Goal: Task Accomplishment & Management: Complete application form

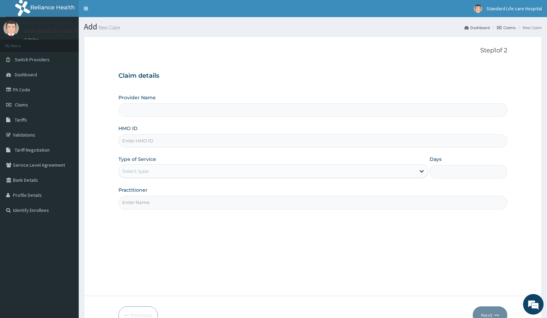
type input "Standard Life Care Hospital"
click at [276, 141] on input "HMO ID" at bounding box center [313, 140] width 389 height 13
type input "MEY/10063/B"
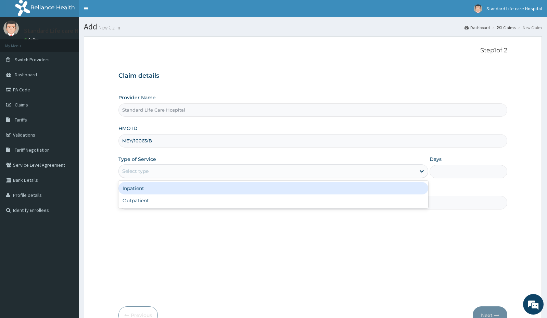
click at [246, 173] on div "Select type" at bounding box center [267, 171] width 297 height 11
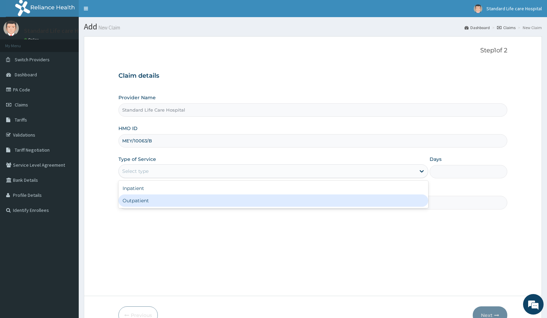
click at [194, 198] on div "Outpatient" at bounding box center [274, 201] width 310 height 12
type input "1"
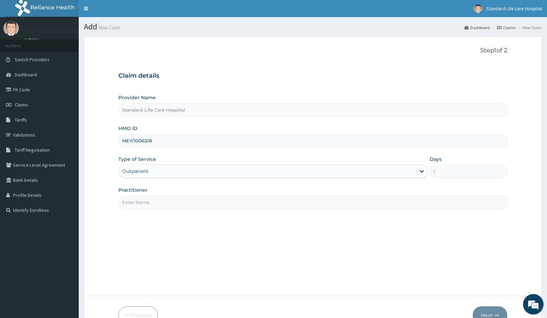
click at [193, 201] on input "Practitioner" at bounding box center [313, 202] width 389 height 13
type input "[PERSON_NAME]"
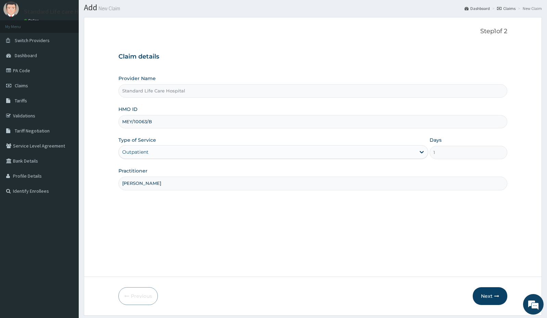
scroll to position [39, 0]
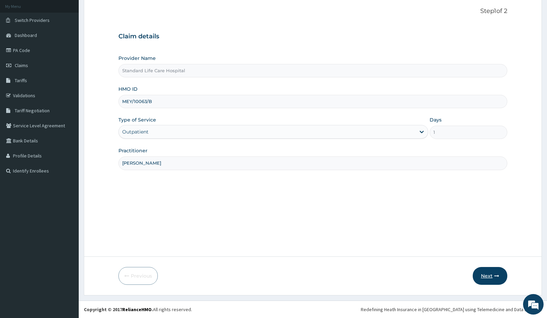
click at [478, 275] on button "Next" at bounding box center [490, 276] width 35 height 18
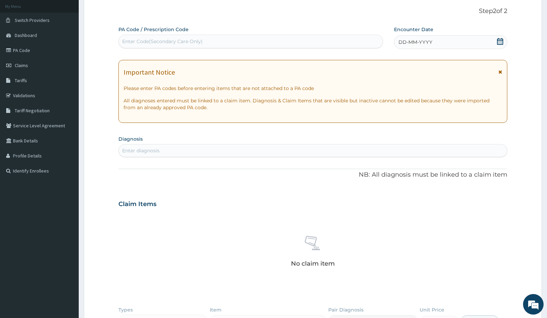
click at [258, 38] on div "Enter Code(Secondary Care Only)" at bounding box center [251, 41] width 264 height 11
paste input "PA/AA8ACA"
type input "PA/AA8ACA"
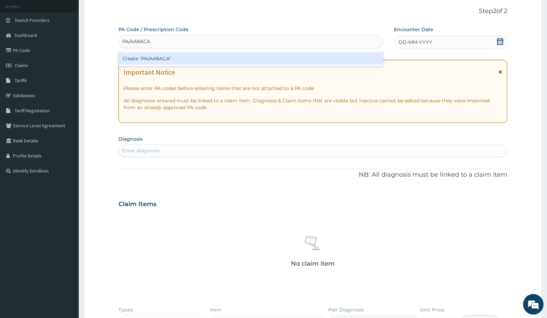
click at [238, 61] on div "Create "PA/AA8ACA"" at bounding box center [251, 58] width 265 height 12
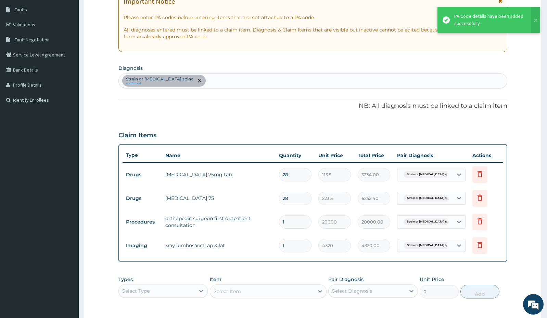
scroll to position [113, 0]
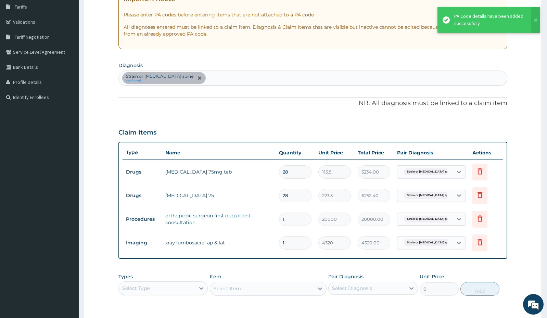
click at [167, 292] on div "Select Type" at bounding box center [157, 288] width 76 height 11
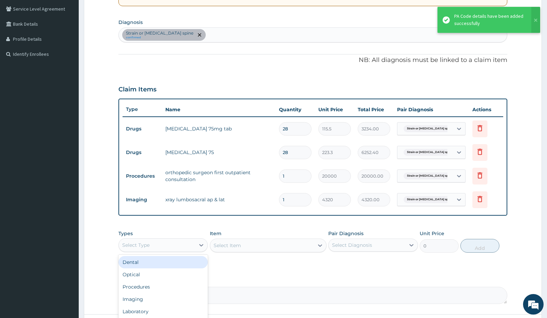
scroll to position [214, 0]
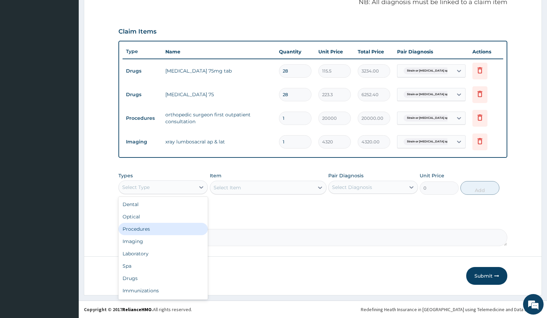
click at [161, 231] on div "Procedures" at bounding box center [163, 229] width 89 height 12
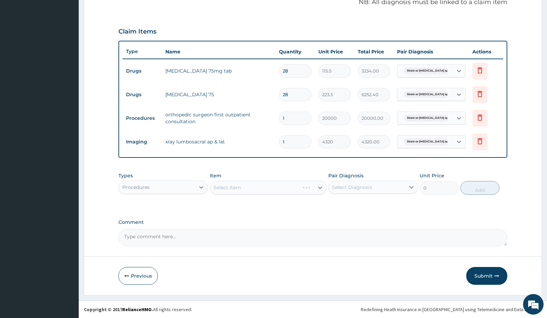
click at [292, 188] on div "Select Item" at bounding box center [268, 188] width 117 height 14
click at [271, 190] on div "Select Item" at bounding box center [262, 187] width 104 height 11
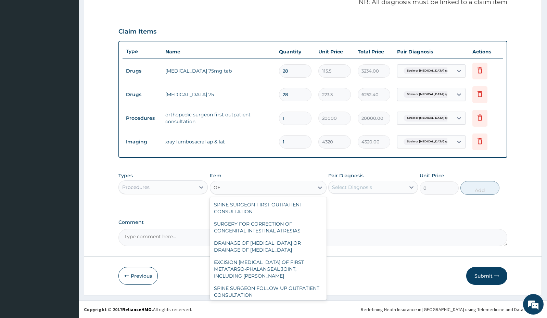
type input "GENE"
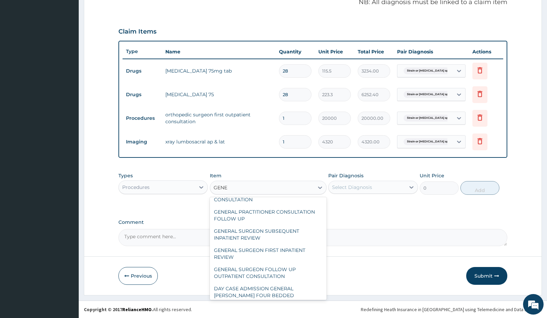
scroll to position [111, 0]
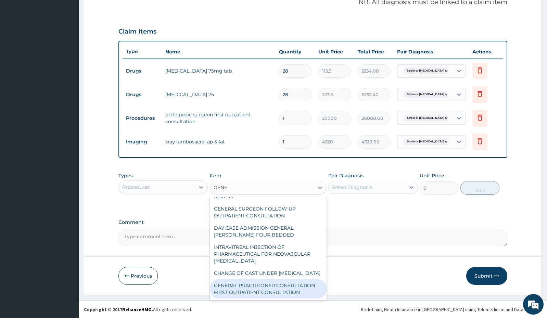
drag, startPoint x: 272, startPoint y: 293, endPoint x: 339, endPoint y: 206, distance: 109.9
click at [273, 289] on div "GENERAL PRACTITIONER CONSULTATION FIRST OUTPATIENT CONSULTATION" at bounding box center [268, 289] width 117 height 19
type input "3000"
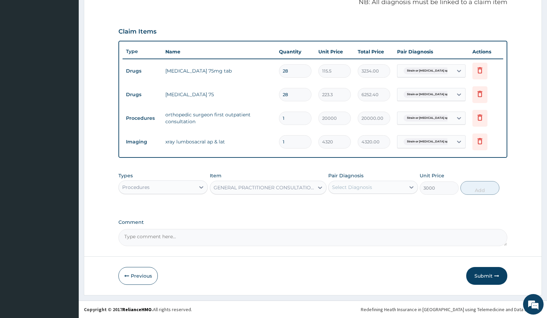
drag, startPoint x: 372, startPoint y: 176, endPoint x: 370, endPoint y: 180, distance: 3.7
click at [371, 177] on div "Pair Diagnosis Select Diagnosis" at bounding box center [373, 183] width 89 height 23
click at [366, 185] on div "Select Diagnosis" at bounding box center [352, 187] width 40 height 7
click at [335, 207] on input "checkbox" at bounding box center [335, 208] width 4 height 4
checkbox input "true"
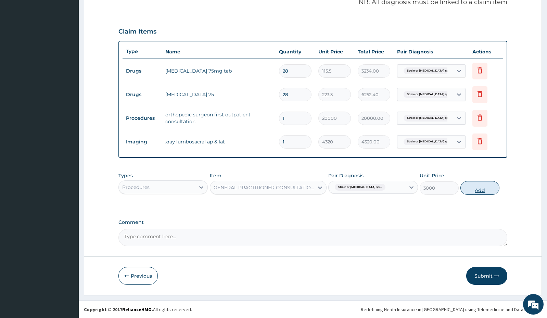
click at [464, 186] on button "Add" at bounding box center [480, 188] width 39 height 14
type input "0"
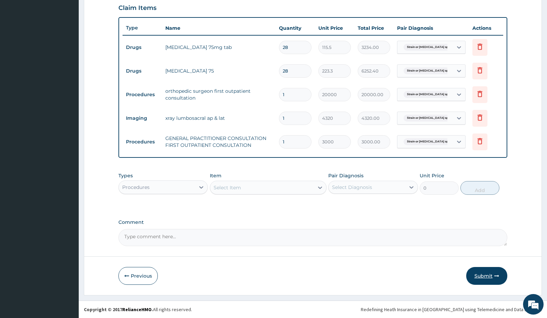
click at [481, 282] on button "Submit" at bounding box center [487, 276] width 41 height 18
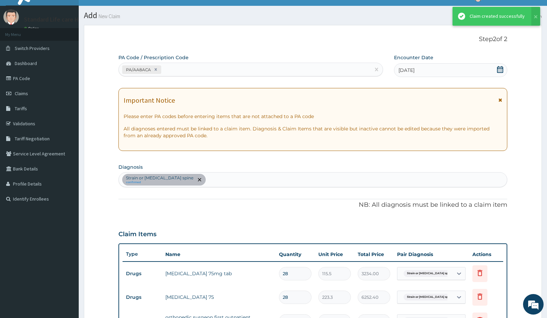
scroll to position [238, 0]
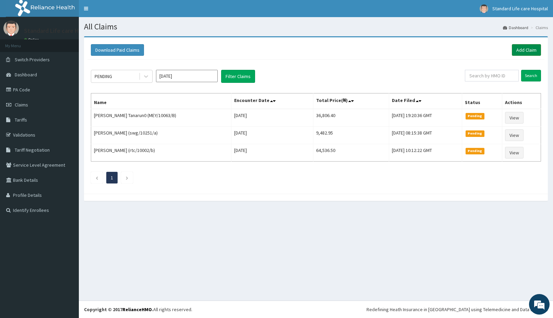
click at [528, 50] on link "Add Claim" at bounding box center [526, 50] width 29 height 12
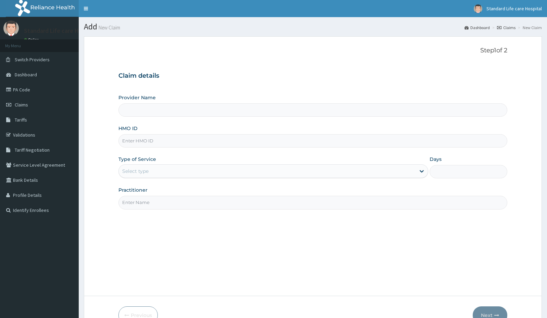
type input "Standard Life Care Hospital"
click at [171, 141] on input "HMO ID" at bounding box center [313, 140] width 389 height 13
click at [30, 101] on link "Claims" at bounding box center [39, 104] width 79 height 15
drag, startPoint x: 0, startPoint y: 0, endPoint x: 262, endPoint y: 141, distance: 297.6
click at [262, 141] on input "HMO ID" at bounding box center [313, 140] width 389 height 13
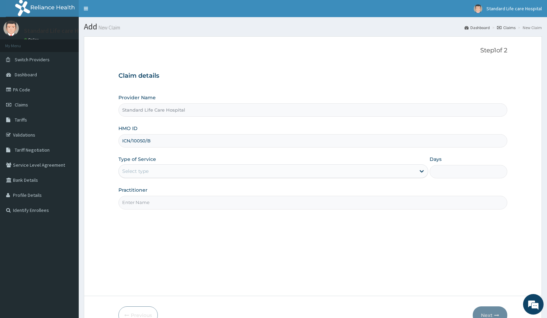
type input "ICN/10050/B"
click at [236, 172] on div "Select type" at bounding box center [267, 171] width 297 height 11
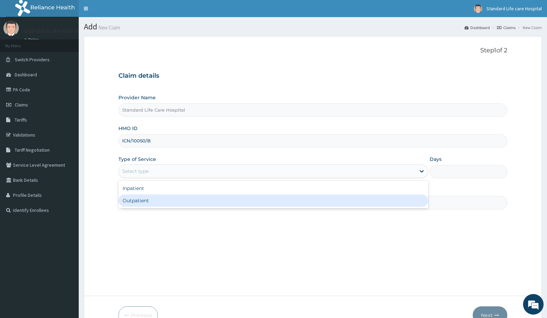
click at [225, 202] on div "Outpatient" at bounding box center [274, 201] width 310 height 12
type input "1"
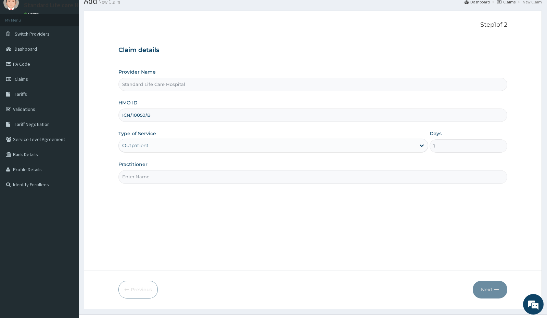
scroll to position [39, 0]
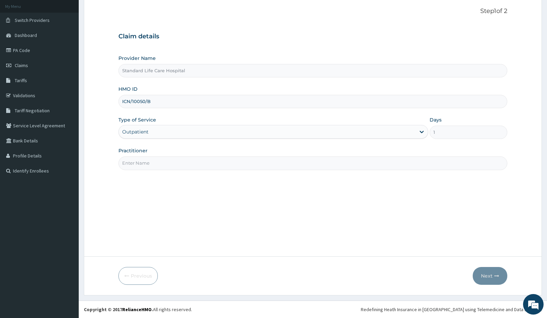
click at [232, 162] on input "Practitioner" at bounding box center [313, 163] width 389 height 13
type input "[PERSON_NAME]"
click at [489, 276] on button "Next" at bounding box center [490, 276] width 35 height 18
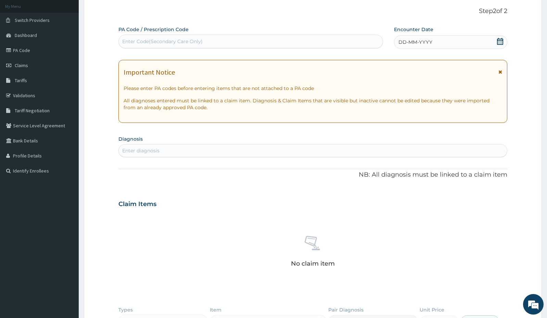
click at [502, 42] on icon at bounding box center [500, 41] width 7 height 7
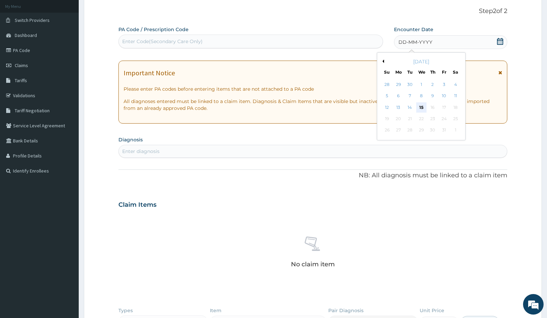
click at [423, 103] on div "15" at bounding box center [421, 107] width 10 height 10
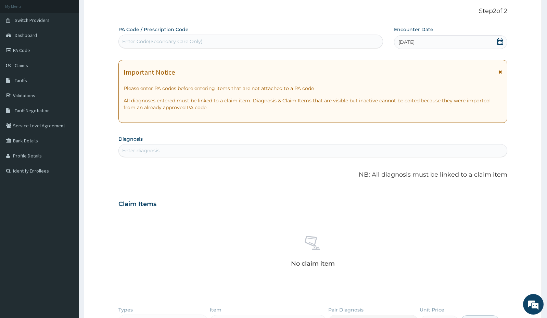
click at [358, 150] on div "Enter diagnosis" at bounding box center [313, 150] width 389 height 11
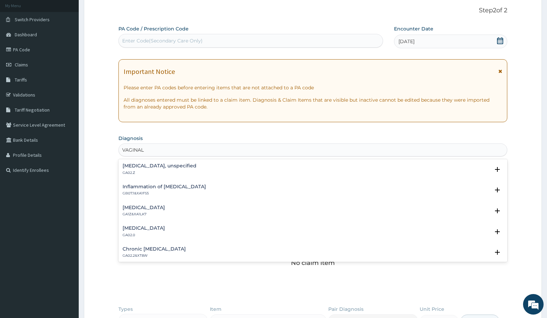
type input "VAGINAL"
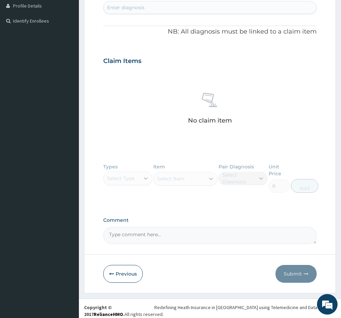
scroll to position [194, 0]
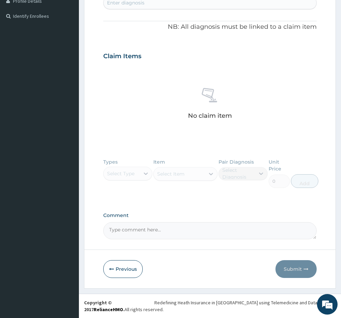
click at [246, 67] on div "No claim item" at bounding box center [209, 104] width 213 height 79
drag, startPoint x: 247, startPoint y: 78, endPoint x: 259, endPoint y: 85, distance: 12.9
click at [253, 83] on div "No claim item" at bounding box center [209, 104] width 213 height 79
click at [260, 88] on div "No claim item" at bounding box center [209, 104] width 213 height 79
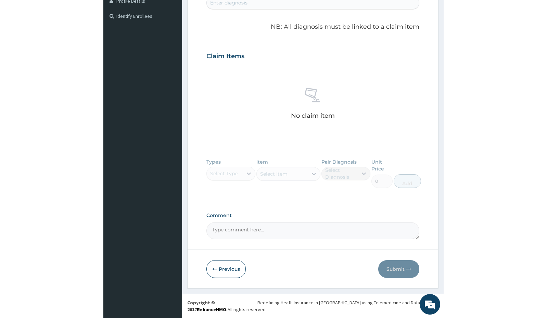
scroll to position [174, 0]
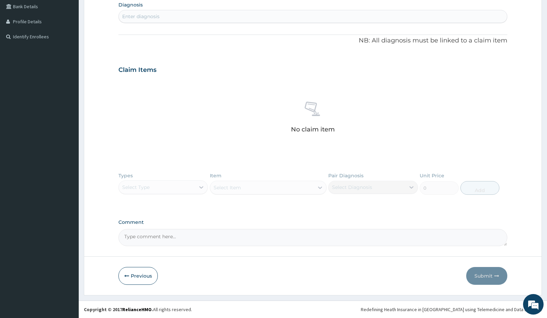
click at [232, 104] on div "No claim item" at bounding box center [313, 118] width 389 height 79
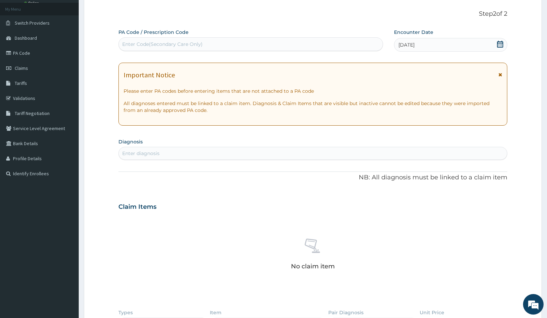
scroll to position [0, 0]
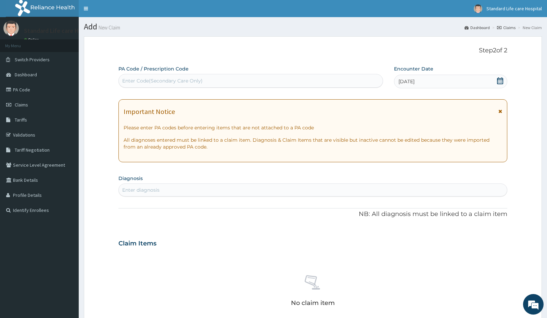
click at [292, 186] on div "Enter diagnosis" at bounding box center [313, 190] width 389 height 11
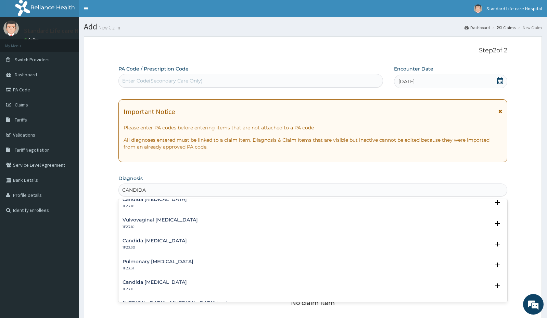
scroll to position [76, 0]
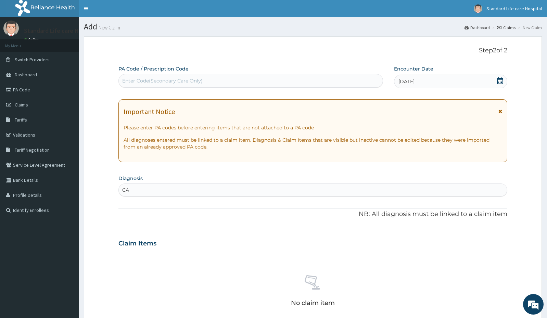
type input "C"
type input "VAGINAL CANDID"
click at [245, 207] on div "Vulvovaginal candidosis 1F23.10" at bounding box center [313, 210] width 381 height 12
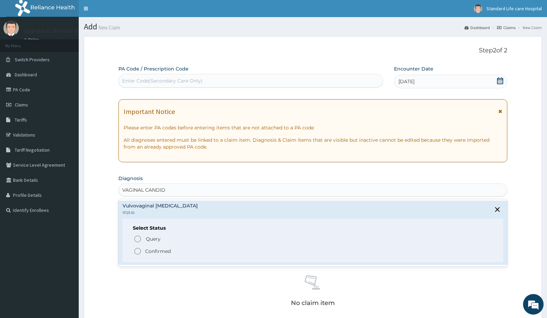
click at [216, 251] on span "Confirmed" at bounding box center [314, 251] width 360 height 8
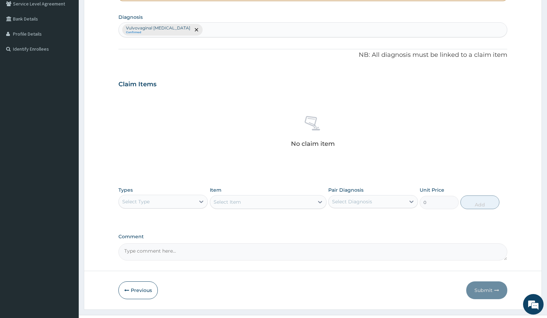
scroll to position [171, 0]
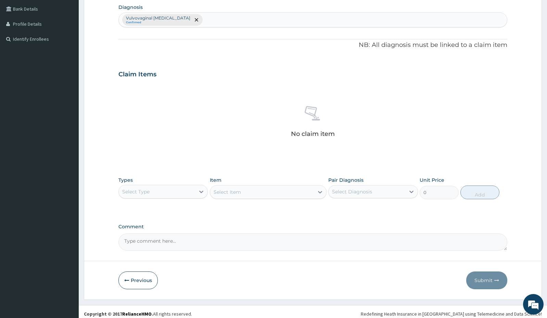
click at [173, 190] on div "Select Type" at bounding box center [157, 191] width 76 height 11
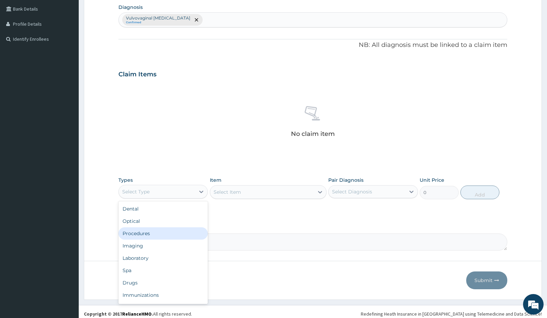
click at [158, 235] on div "Procedures" at bounding box center [163, 233] width 89 height 12
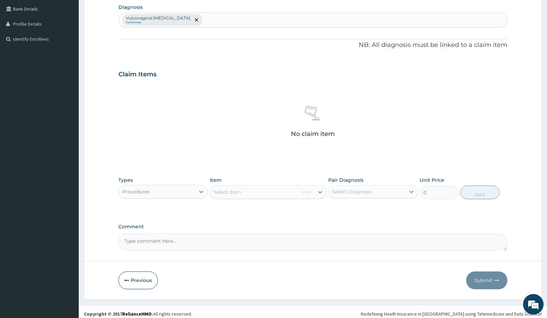
click at [263, 190] on div "Select Item" at bounding box center [268, 192] width 117 height 14
click at [263, 190] on div "Select Item" at bounding box center [262, 192] width 104 height 11
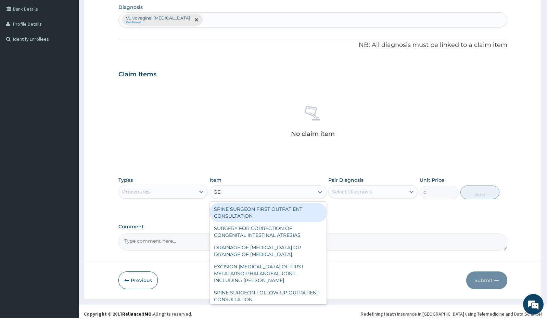
type input "GENE"
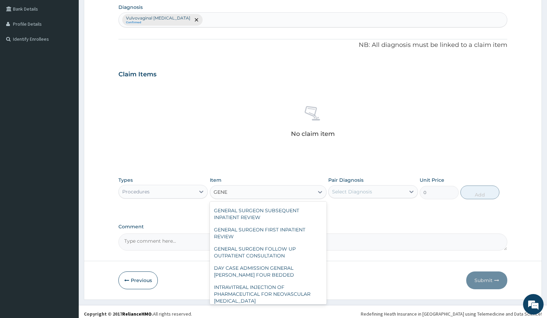
scroll to position [111, 0]
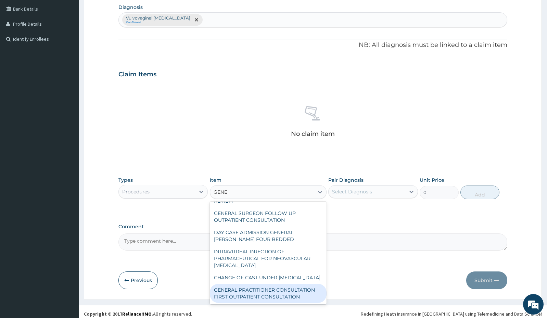
click at [267, 294] on div "GENERAL PRACTITIONER CONSULTATION FIRST OUTPATIENT CONSULTATION" at bounding box center [268, 293] width 117 height 19
type input "3000"
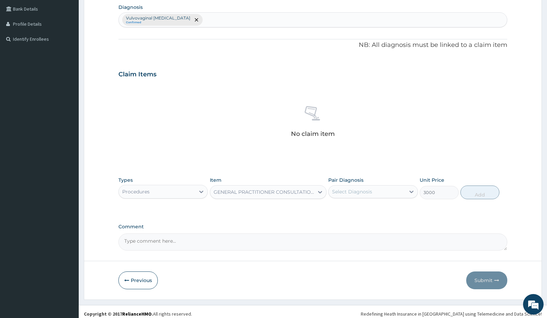
drag, startPoint x: 372, startPoint y: 194, endPoint x: 362, endPoint y: 196, distance: 10.0
click at [370, 194] on div "Select Diagnosis" at bounding box center [352, 191] width 40 height 7
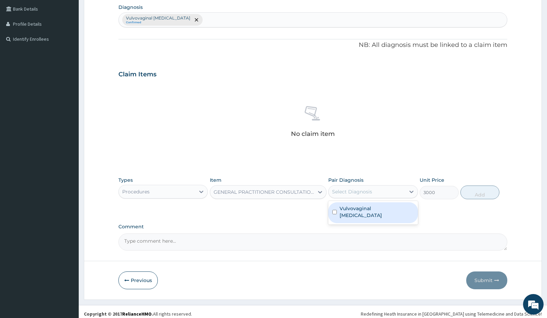
click at [333, 210] on input "checkbox" at bounding box center [335, 212] width 4 height 4
checkbox input "true"
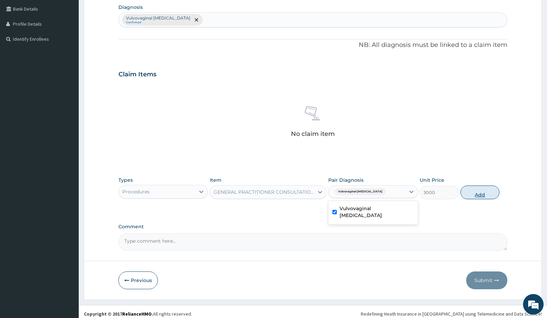
click at [479, 188] on button "Add" at bounding box center [480, 193] width 39 height 14
type input "0"
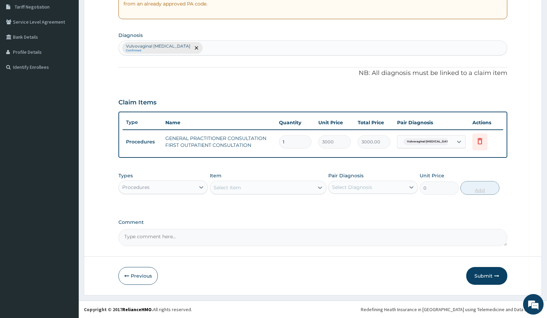
scroll to position [143, 0]
click at [159, 184] on div "Procedures" at bounding box center [157, 187] width 76 height 11
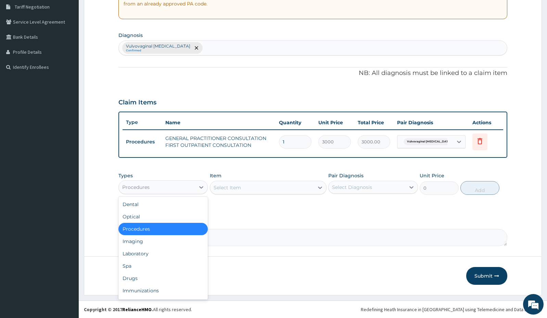
click at [209, 42] on div "Vulvovaginal candidosis Confirmed" at bounding box center [313, 48] width 389 height 14
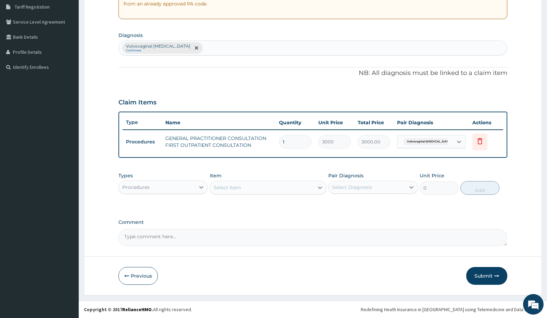
type input "I"
type input "UPPER"
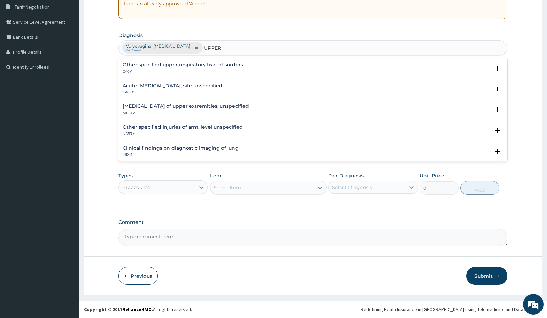
click at [222, 87] on h4 "Acute upper respiratory infection, site unspecified" at bounding box center [173, 85] width 100 height 5
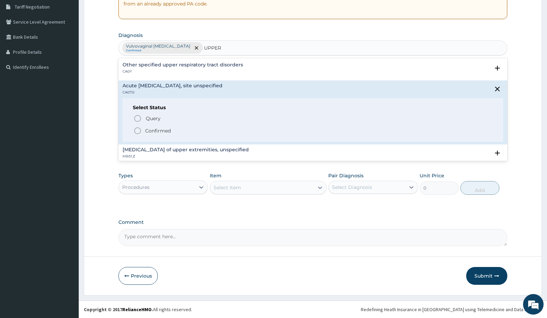
click at [187, 131] on span "Confirmed" at bounding box center [314, 131] width 360 height 8
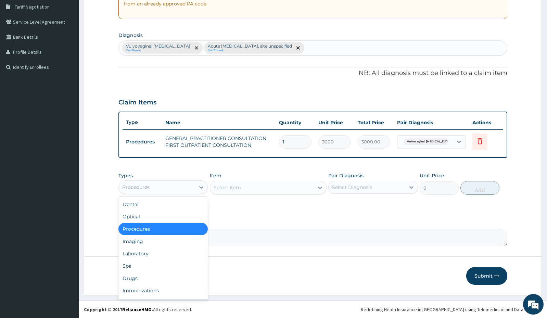
click at [183, 190] on div "Procedures" at bounding box center [157, 187] width 76 height 11
drag, startPoint x: 158, startPoint y: 277, endPoint x: 203, endPoint y: 219, distance: 73.2
click at [163, 270] on div "Dental Optical Procedures Imaging Laboratory Spa Drugs Immunizations Others Gym" at bounding box center [163, 248] width 89 height 103
click at [160, 283] on div "Drugs" at bounding box center [163, 278] width 89 height 12
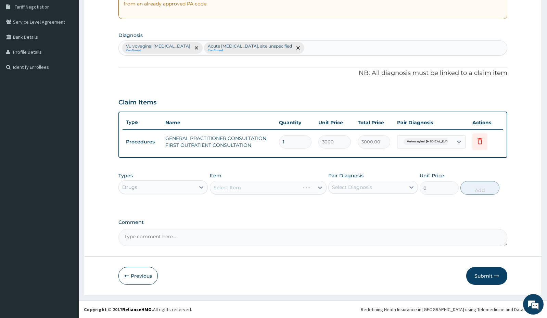
click at [251, 185] on div "Select Item" at bounding box center [268, 188] width 117 height 14
click at [236, 183] on div "Select Item" at bounding box center [262, 187] width 104 height 11
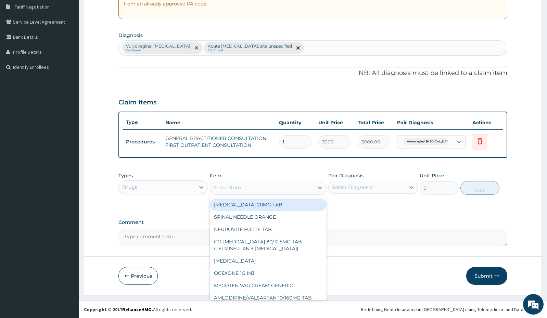
click at [236, 183] on div "Select Item" at bounding box center [262, 187] width 104 height 11
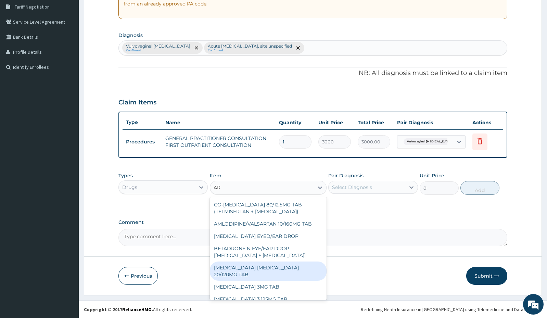
type input "A"
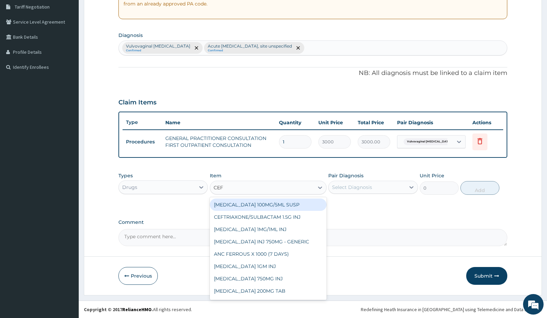
type input "CEFU"
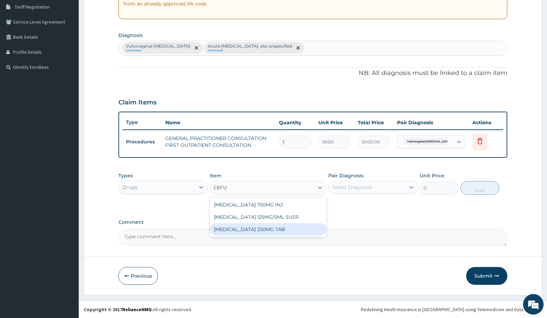
click at [242, 224] on div "CEFUROXIME 250MG TAB" at bounding box center [268, 229] width 117 height 12
type input "177.98"
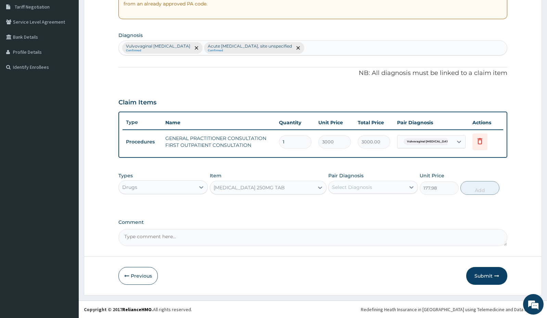
click at [355, 189] on div "Select Diagnosis" at bounding box center [352, 187] width 40 height 7
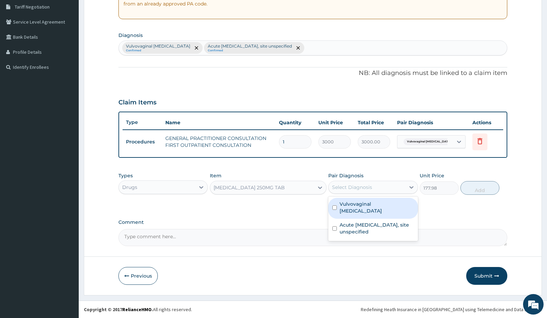
click at [334, 206] on input "checkbox" at bounding box center [335, 208] width 4 height 4
checkbox input "true"
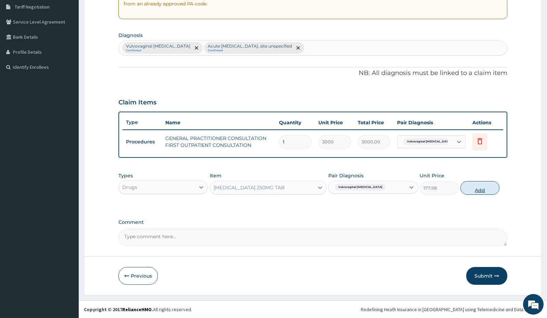
click at [469, 189] on button "Add" at bounding box center [480, 188] width 39 height 14
type input "0"
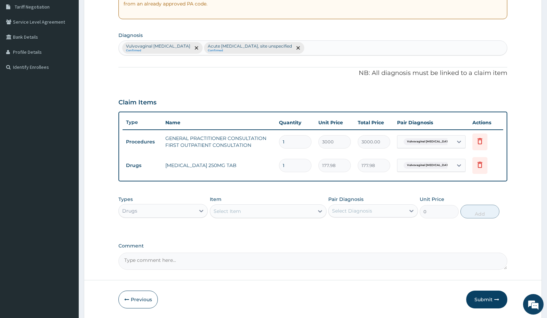
click at [290, 167] on input "1" at bounding box center [295, 165] width 33 height 13
type input "0.00"
type input "1"
type input "177.98"
type input "14"
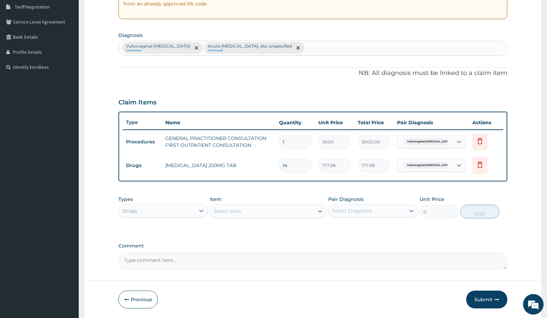
type input "2491.72"
type input "14"
click at [233, 209] on div "Select Item" at bounding box center [227, 211] width 27 height 7
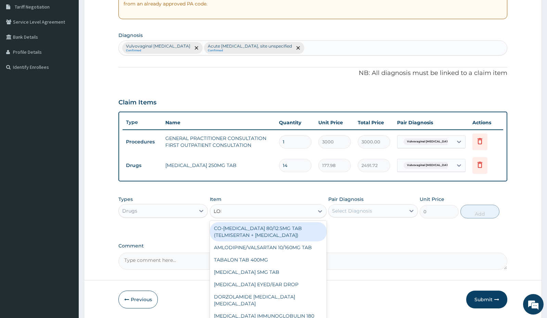
type input "LORA"
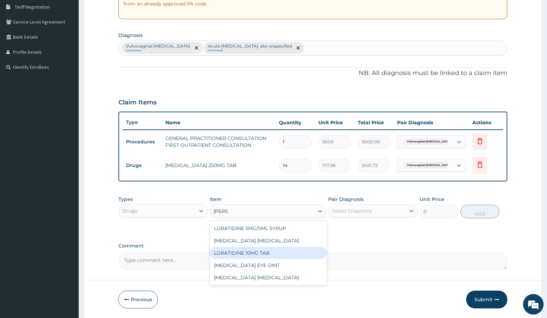
drag, startPoint x: 251, startPoint y: 251, endPoint x: 254, endPoint y: 265, distance: 13.7
click at [251, 252] on div "LORATIDINE 10MG TAB" at bounding box center [268, 253] width 117 height 12
type input "52.5"
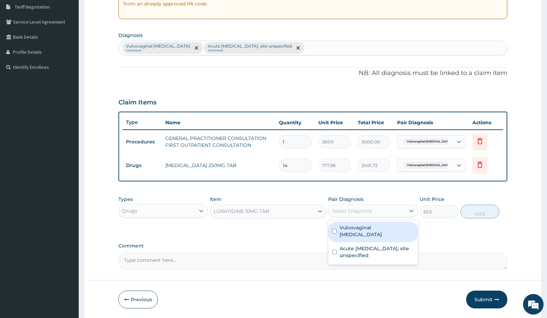
click at [368, 210] on div "Select Diagnosis" at bounding box center [352, 211] width 40 height 7
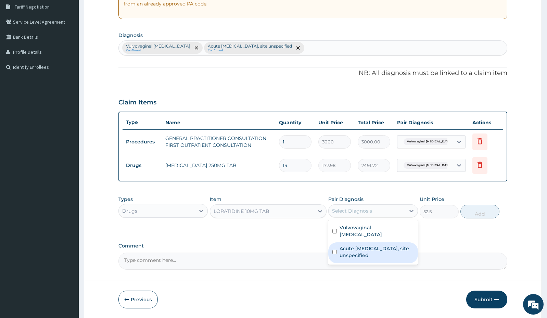
click at [336, 250] on input "checkbox" at bounding box center [335, 252] width 4 height 4
checkbox input "true"
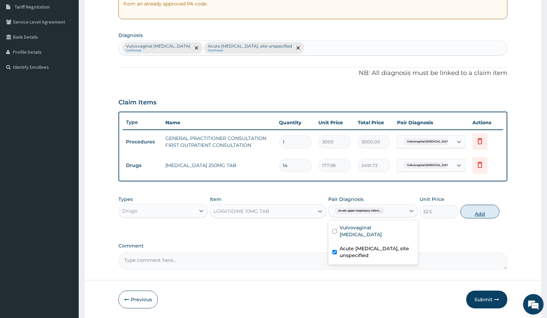
click at [472, 211] on button "Add" at bounding box center [480, 212] width 39 height 14
type input "0"
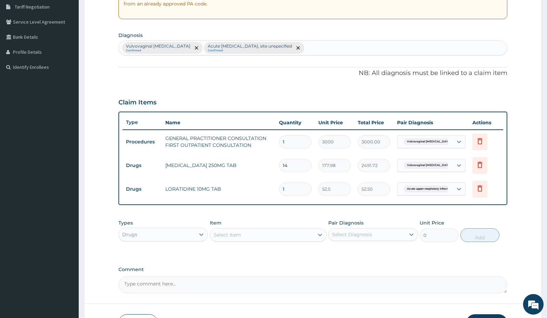
type input "0.00"
type input "5"
type input "262.50"
type input "5"
click at [224, 233] on div "Select Item" at bounding box center [227, 235] width 27 height 7
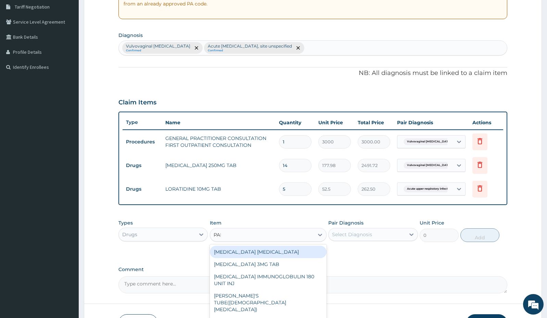
type input "PARA"
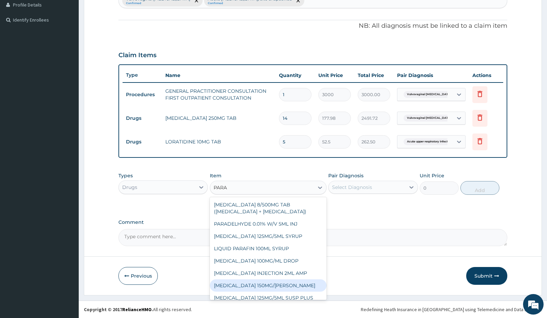
scroll to position [30, 0]
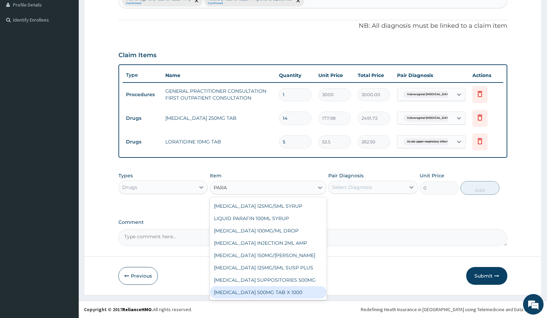
drag, startPoint x: 266, startPoint y: 291, endPoint x: 353, endPoint y: 217, distance: 113.8
click at [268, 288] on div "PARACETAMOL 500MG TAB X 1000" at bounding box center [268, 292] width 117 height 12
type input "11.03"
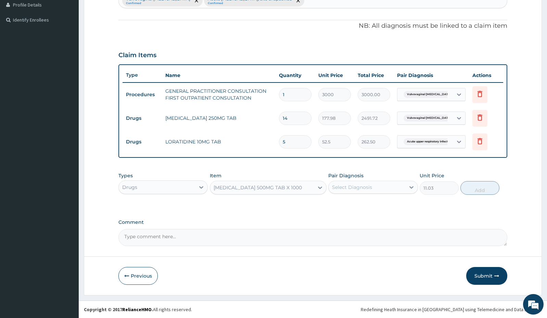
click at [380, 184] on div "Select Diagnosis" at bounding box center [367, 187] width 76 height 11
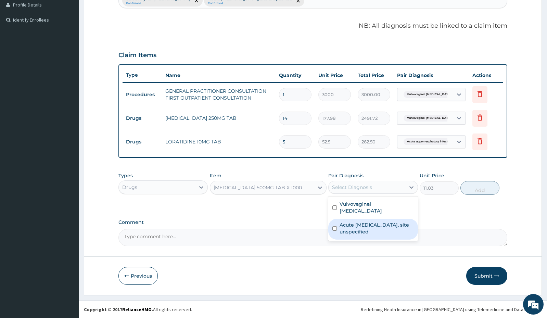
drag, startPoint x: 332, startPoint y: 221, endPoint x: 373, endPoint y: 211, distance: 42.2
click at [334, 220] on div "Acute upper respiratory infection, site unspecified" at bounding box center [373, 229] width 89 height 21
checkbox input "true"
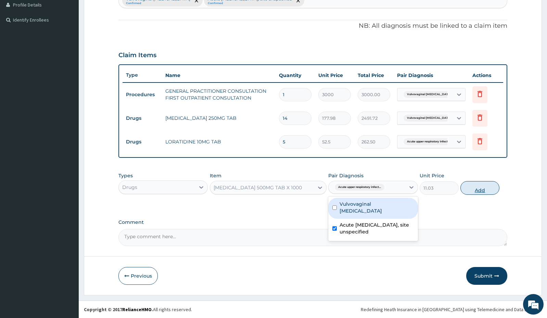
click at [477, 187] on button "Add" at bounding box center [480, 188] width 39 height 14
type input "0"
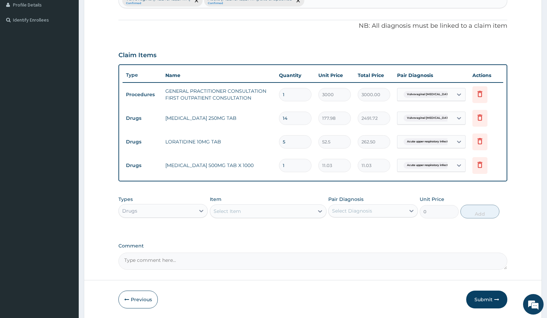
type input "18"
type input "198.54"
click at [295, 164] on input "18" at bounding box center [295, 165] width 33 height 13
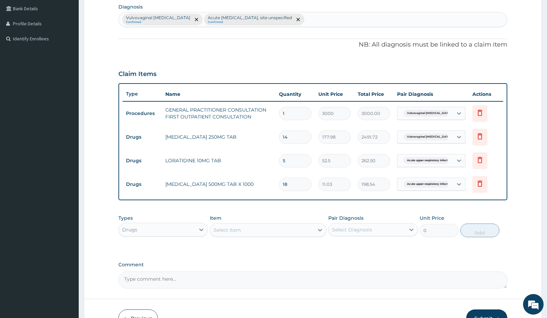
scroll to position [214, 0]
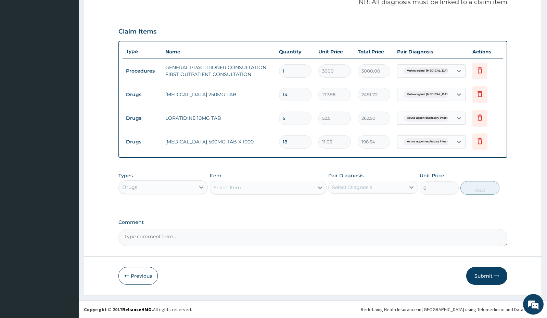
type input "18"
click at [487, 275] on button "Submit" at bounding box center [487, 276] width 41 height 18
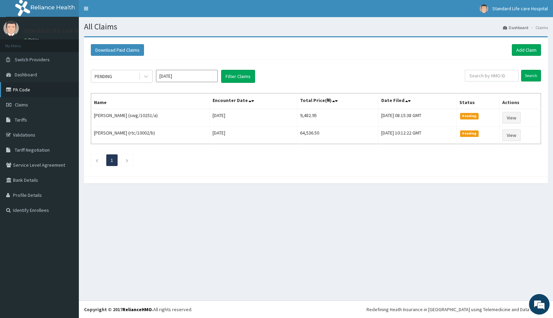
click at [34, 85] on link "PA Code" at bounding box center [39, 89] width 79 height 15
